Goal: Find specific page/section: Find specific page/section

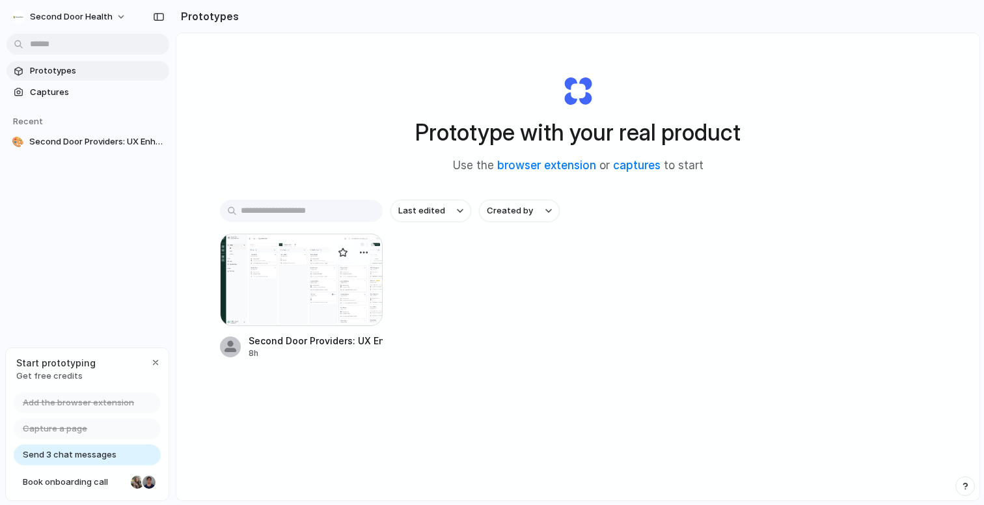
click at [311, 335] on div "Second Door Providers: UX Enhancement" at bounding box center [316, 341] width 134 height 14
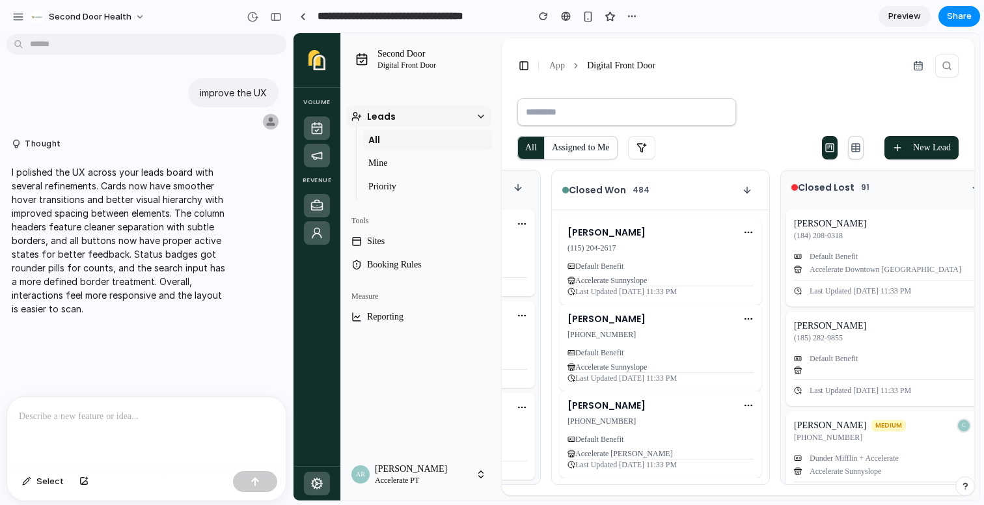
scroll to position [0, 652]
click at [303, 15] on div at bounding box center [303, 16] width 6 height 7
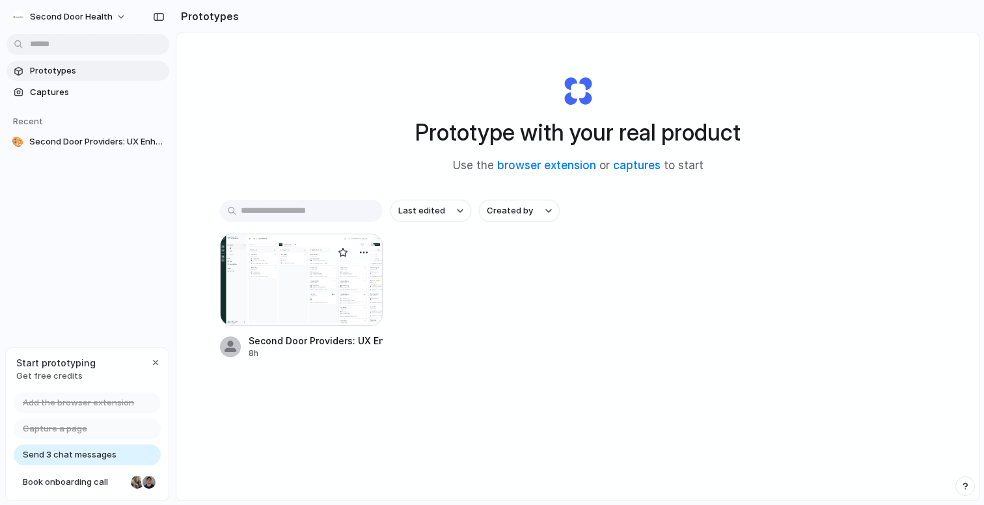
click at [333, 307] on div at bounding box center [301, 280] width 163 height 92
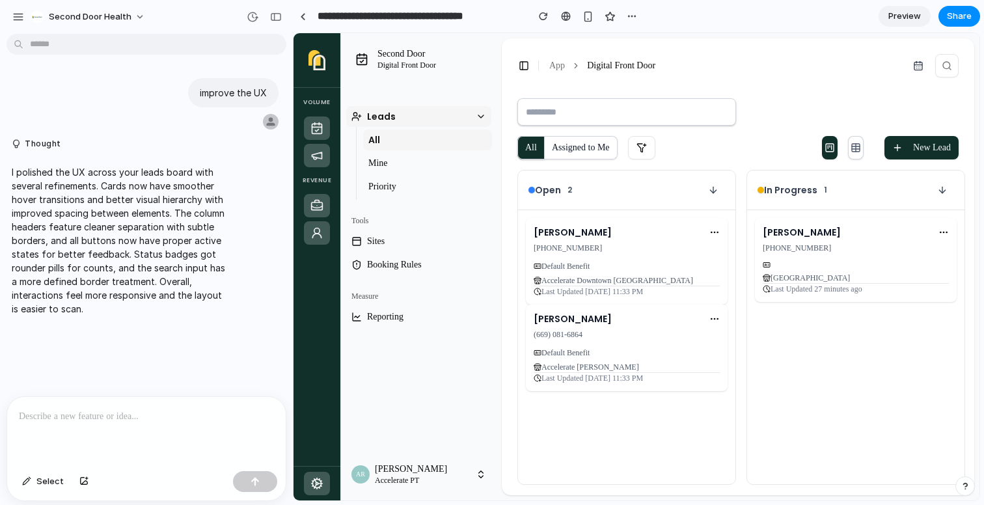
click at [913, 17] on span "Preview" at bounding box center [904, 16] width 33 height 13
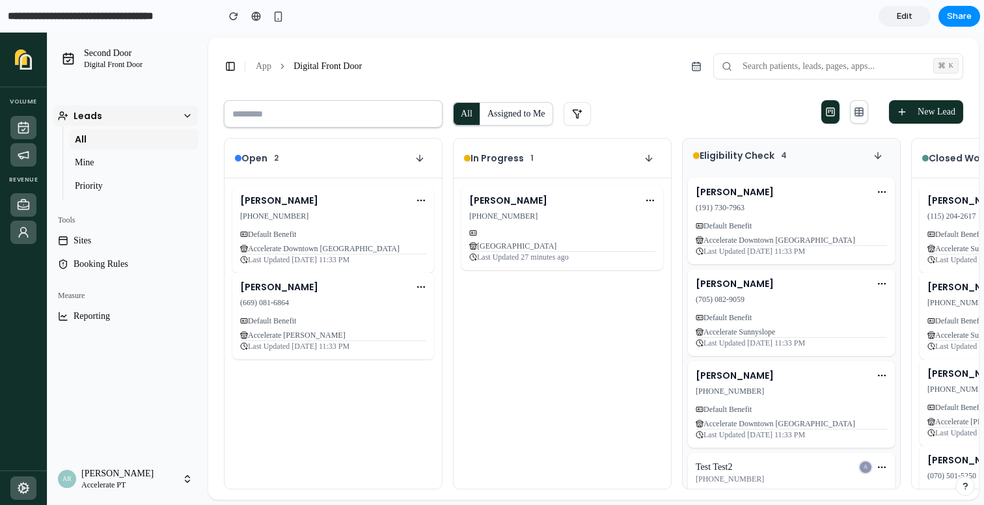
click at [523, 120] on button "Assigned to Me" at bounding box center [517, 113] width 74 height 23
click at [514, 112] on button "Assigned to Me" at bounding box center [517, 113] width 74 height 23
click at [420, 159] on icon "button" at bounding box center [420, 158] width 10 height 10
click at [279, 167] on div "Open 2" at bounding box center [333, 157] width 197 height 23
click at [24, 158] on icon at bounding box center [23, 154] width 13 height 13
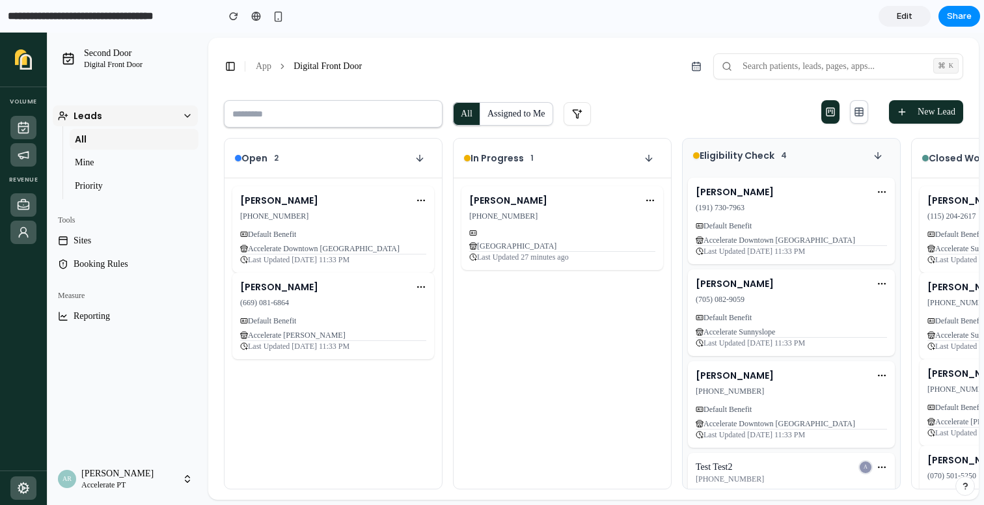
click at [25, 123] on rect at bounding box center [24, 128] width 10 height 10
click at [900, 23] on link "Edit" at bounding box center [905, 16] width 52 height 21
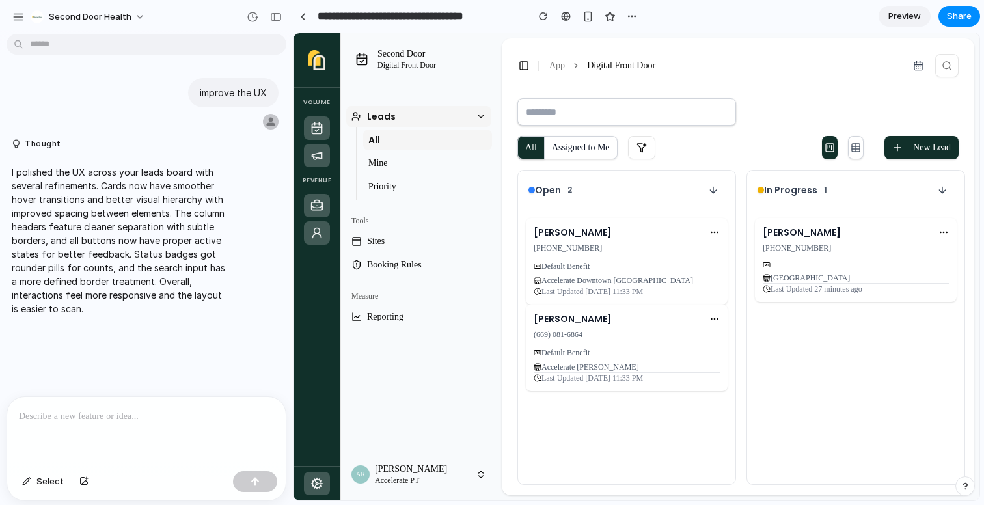
click at [159, 420] on div at bounding box center [146, 431] width 279 height 69
